Goal: Navigation & Orientation: Find specific page/section

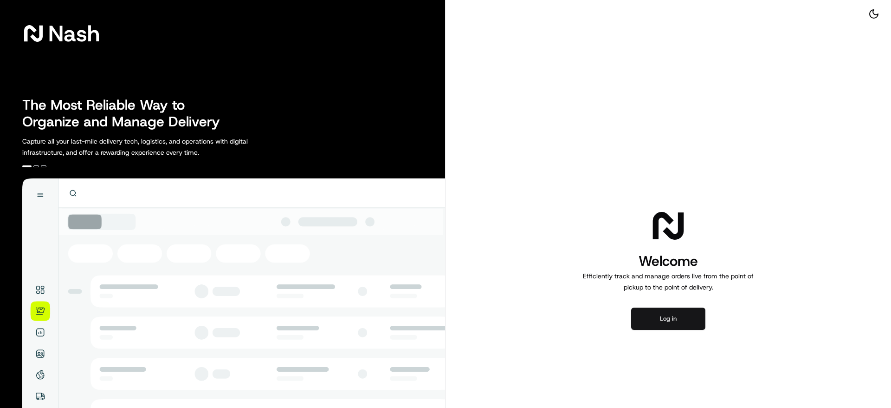
click at [668, 313] on button "Log in" at bounding box center [668, 318] width 74 height 22
